Goal: Task Accomplishment & Management: Complete application form

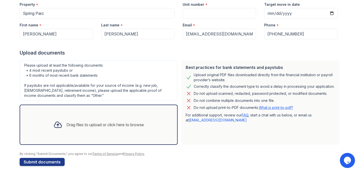
scroll to position [56, 0]
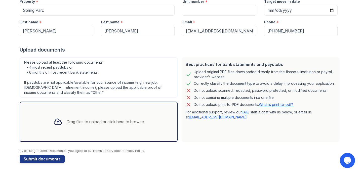
click at [137, 116] on div "Drag files to upload or click here to browse" at bounding box center [98, 121] width 99 height 17
click at [60, 128] on div at bounding box center [57, 121] width 13 height 13
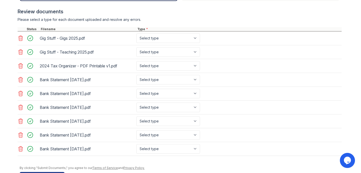
scroll to position [203, 0]
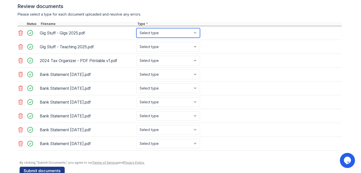
click at [178, 35] on select "Select type Paystub Bank Statement Offer Letter Tax Documents Benefit Award Let…" at bounding box center [168, 33] width 64 height 10
select select "paystub"
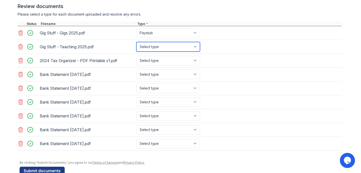
click at [175, 47] on select "Select type Paystub Bank Statement Offer Letter Tax Documents Benefit Award Let…" at bounding box center [168, 47] width 64 height 10
select select "paystub"
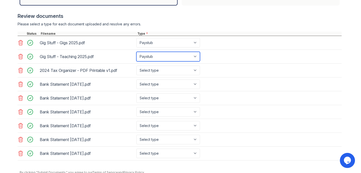
scroll to position [163, 0]
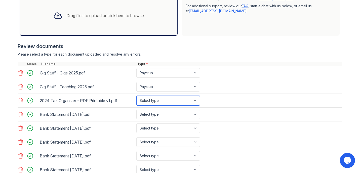
click at [154, 102] on select "Select type Paystub Bank Statement Offer Letter Tax Documents Benefit Award Let…" at bounding box center [168, 101] width 64 height 10
select select "tax_documents"
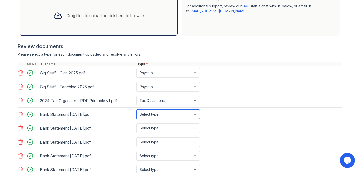
click at [154, 115] on select "Select type Paystub Bank Statement Offer Letter Tax Documents Benefit Award Let…" at bounding box center [168, 115] width 64 height 10
select select "bank_statement"
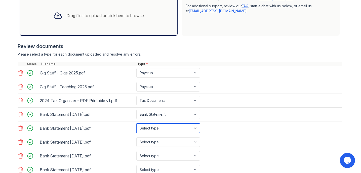
click at [158, 128] on select "Select type Paystub Bank Statement Offer Letter Tax Documents Benefit Award Let…" at bounding box center [168, 129] width 64 height 10
select select "bank_statement"
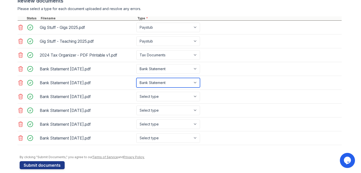
scroll to position [211, 0]
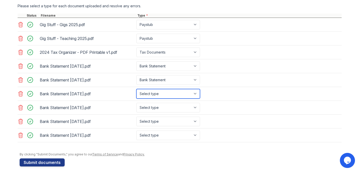
click at [150, 93] on select "Select type Paystub Bank Statement Offer Letter Tax Documents Benefit Award Let…" at bounding box center [168, 94] width 64 height 10
select select "bank_statement"
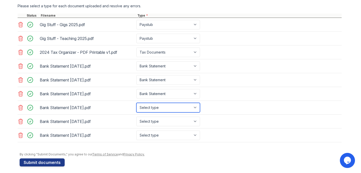
click at [153, 106] on select "Select type Paystub Bank Statement Offer Letter Tax Documents Benefit Award Let…" at bounding box center [168, 108] width 64 height 10
select select "bank_statement"
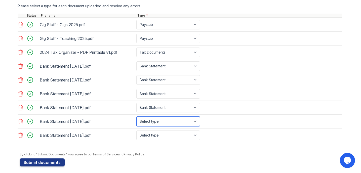
click at [158, 124] on select "Select type Paystub Bank Statement Offer Letter Tax Documents Benefit Award Let…" at bounding box center [168, 122] width 64 height 10
select select "bank_statement"
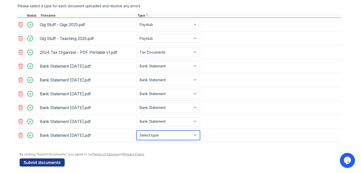
click at [159, 135] on select "Select type Paystub Bank Statement Offer Letter Tax Documents Benefit Award Let…" at bounding box center [168, 136] width 64 height 10
select select "bank_statement"
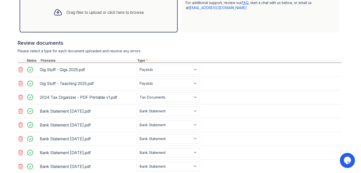
scroll to position [124, 0]
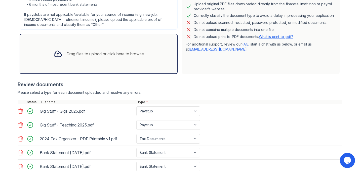
click at [101, 56] on div "Drag files to upload or click here to browse" at bounding box center [105, 54] width 78 height 6
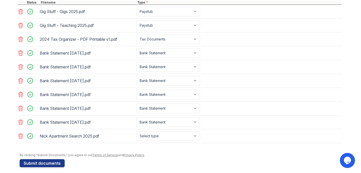
scroll to position [228, 0]
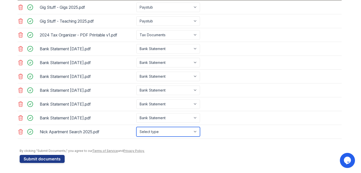
click at [193, 133] on select "Select type Paystub Bank Statement Offer Letter Tax Documents Benefit Award Let…" at bounding box center [168, 132] width 64 height 10
select select "paystub"
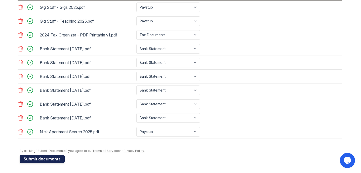
click at [48, 158] on button "Submit documents" at bounding box center [42, 159] width 45 height 8
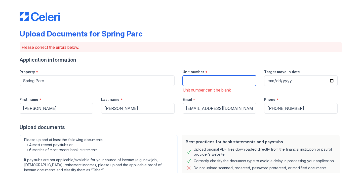
click at [206, 79] on input "Unit number" at bounding box center [219, 81] width 73 height 11
type input "504"
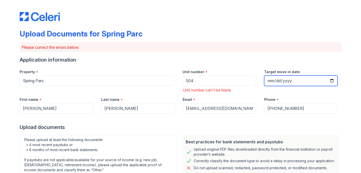
click at [274, 79] on input "Target move in date" at bounding box center [300, 81] width 73 height 11
type input "[DATE]"
click at [285, 92] on div "Target move in date [DATE]" at bounding box center [301, 79] width 82 height 28
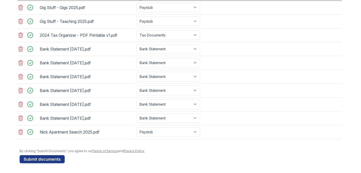
scroll to position [249, 0]
click at [48, 161] on button "Submit documents" at bounding box center [42, 159] width 45 height 8
